Goal: Task Accomplishment & Management: Manage account settings

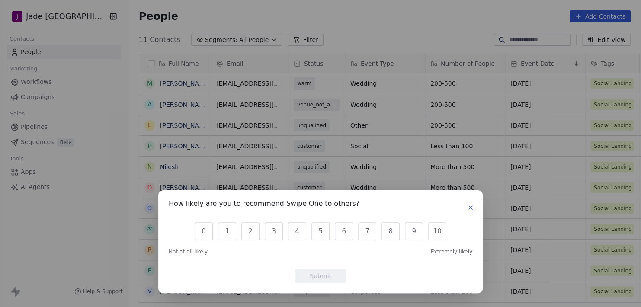
scroll to position [264, 518]
click at [470, 205] on icon "button" at bounding box center [470, 207] width 7 height 7
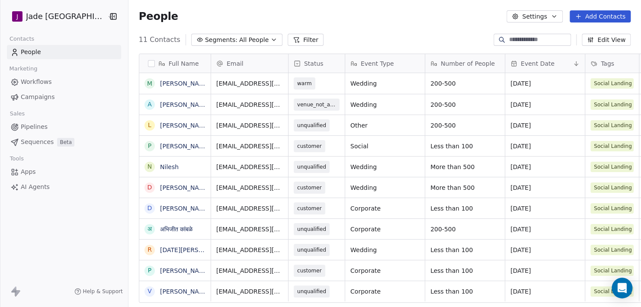
scroll to position [0, 0]
click at [316, 188] on div "customer" at bounding box center [318, 187] width 58 height 20
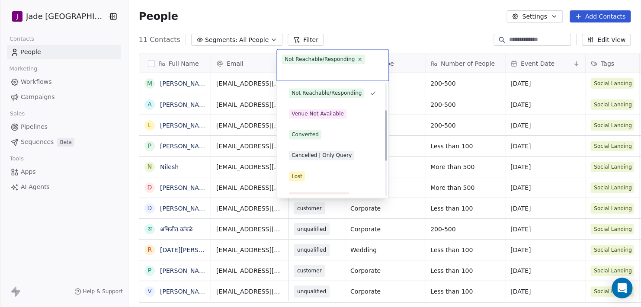
scroll to position [136, 0]
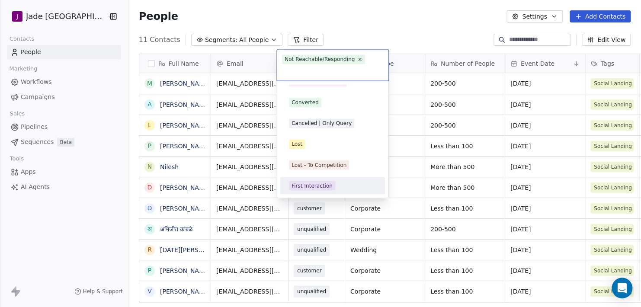
click at [89, 221] on html "[PERSON_NAME] Mumbai Contacts People Marketing Workflows Campaigns Sales Pipeli…" at bounding box center [320, 153] width 641 height 307
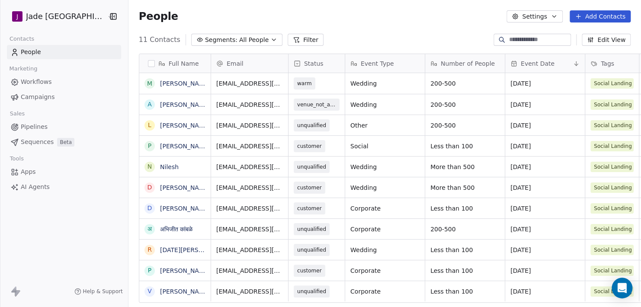
scroll to position [0, 0]
click at [303, 84] on span "warm" at bounding box center [308, 83] width 29 height 12
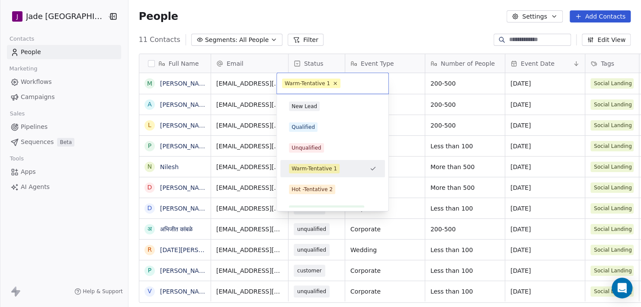
click at [320, 167] on div "Warm-Tentative 1" at bounding box center [314, 169] width 45 height 8
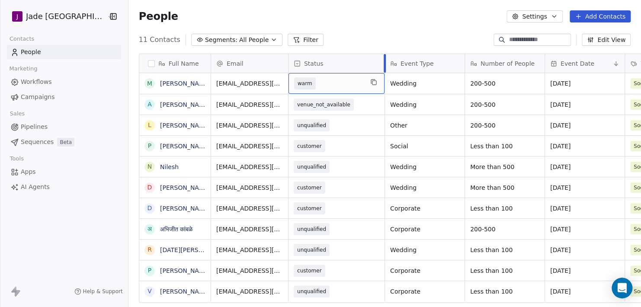
drag, startPoint x: 333, startPoint y: 61, endPoint x: 380, endPoint y: 56, distance: 47.0
click at [384, 56] on div at bounding box center [385, 63] width 2 height 19
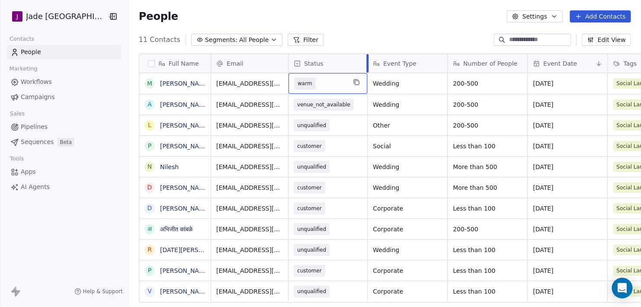
drag, startPoint x: 379, startPoint y: 56, endPoint x: 354, endPoint y: 60, distance: 25.0
click at [367, 60] on div at bounding box center [368, 63] width 2 height 19
click at [308, 61] on span "Status" at bounding box center [313, 63] width 19 height 9
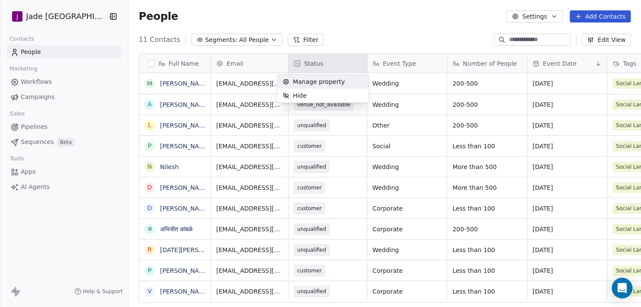
click at [305, 80] on span "Manage property" at bounding box center [319, 81] width 52 height 9
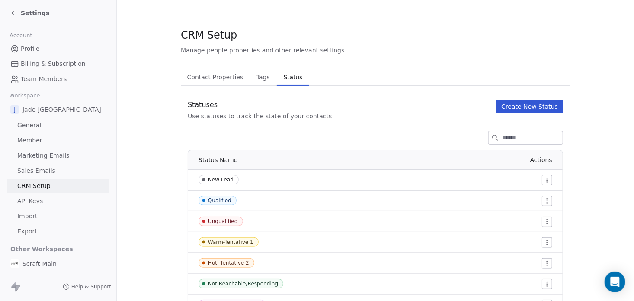
click at [11, 10] on icon at bounding box center [13, 13] width 7 height 7
